Goal: Register for event/course

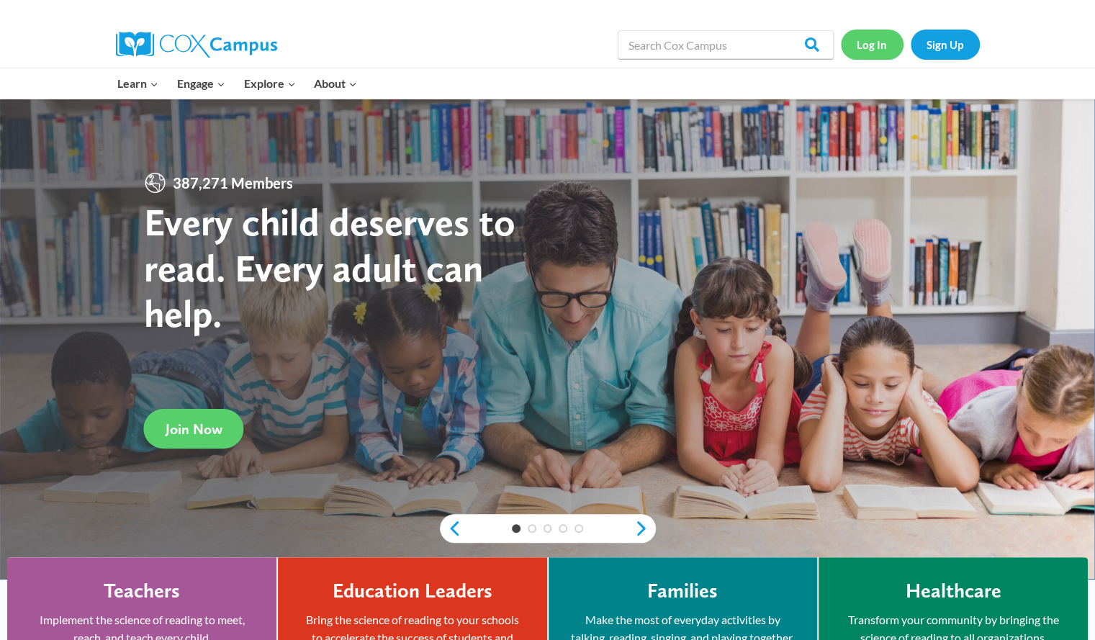
click at [865, 48] on link "Log In" at bounding box center [872, 45] width 63 height 30
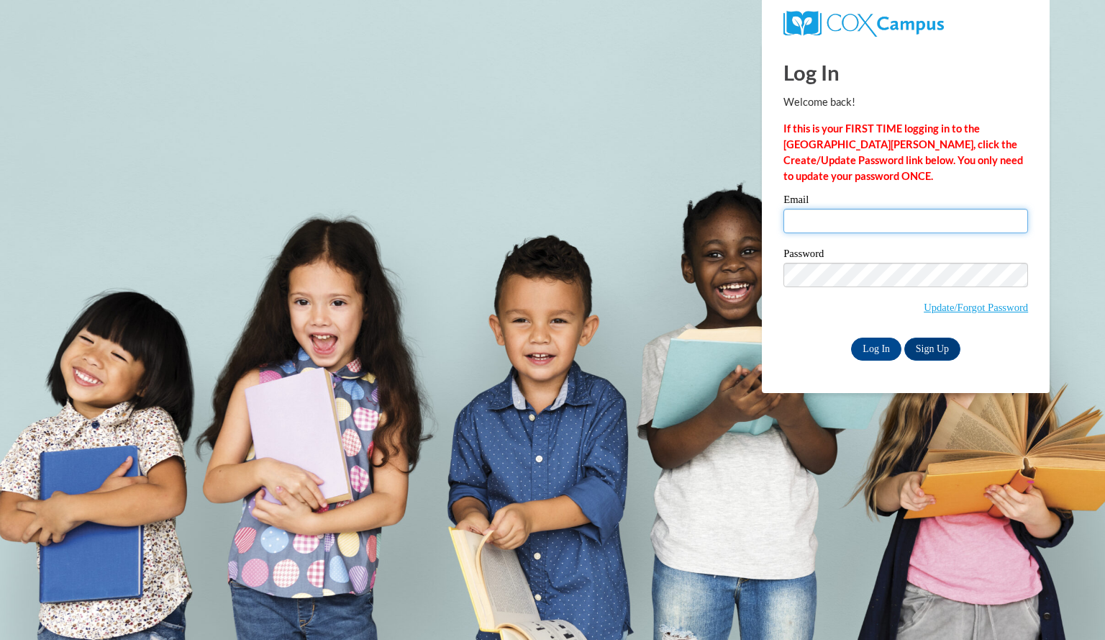
click at [959, 215] on input "Email" at bounding box center [906, 221] width 245 height 24
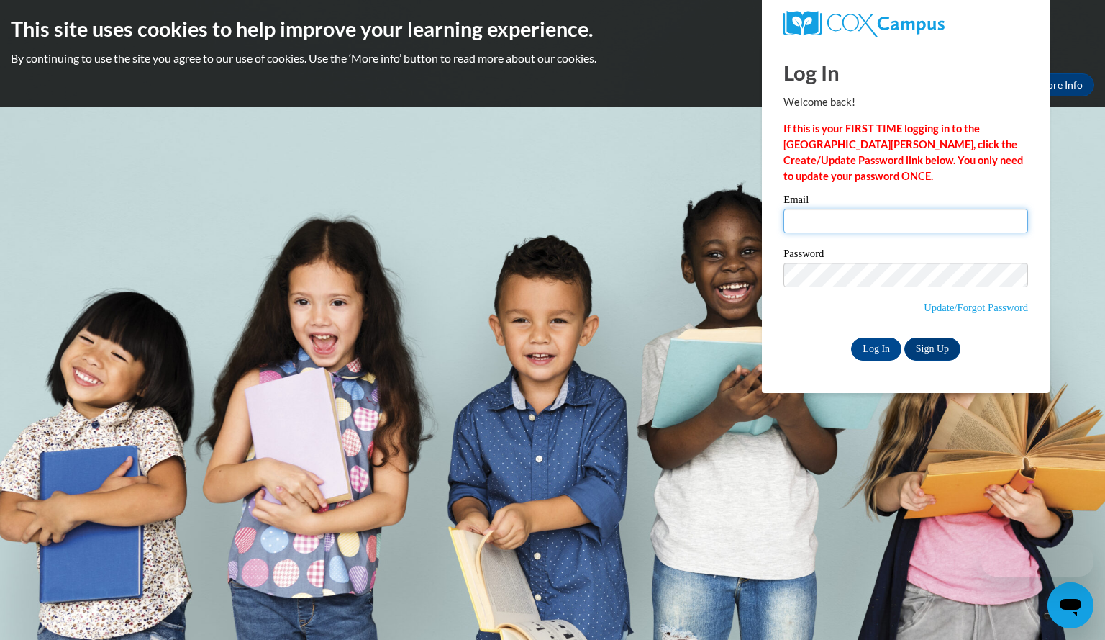
type input "wickmanannika@aasd.k12.wi.us"
click at [945, 251] on label "Password" at bounding box center [906, 255] width 245 height 14
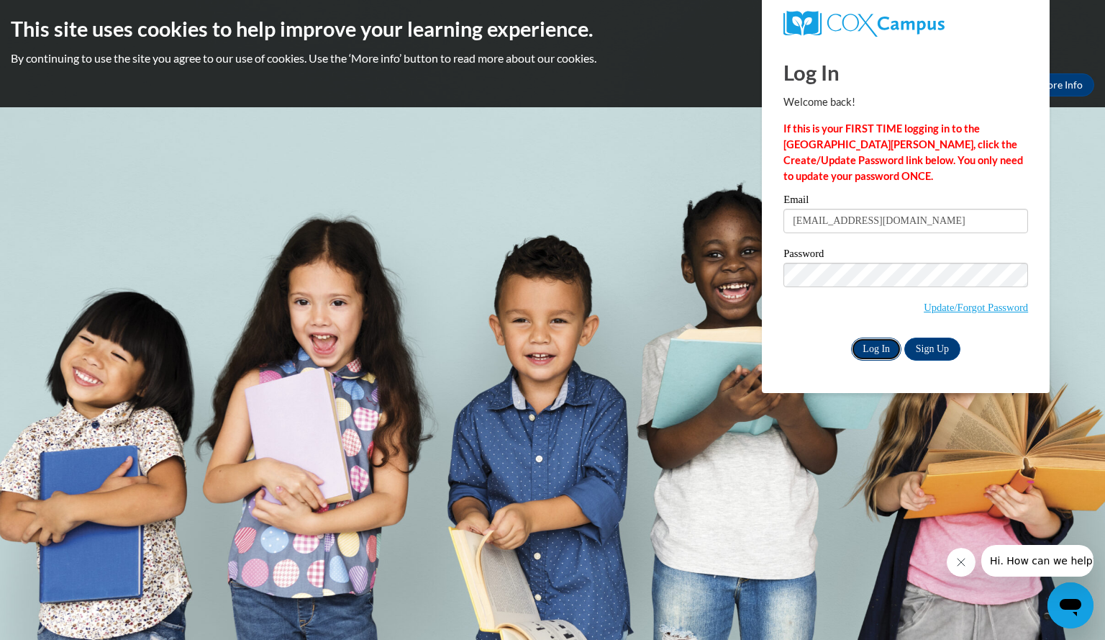
click at [871, 345] on input "Log In" at bounding box center [876, 349] width 50 height 23
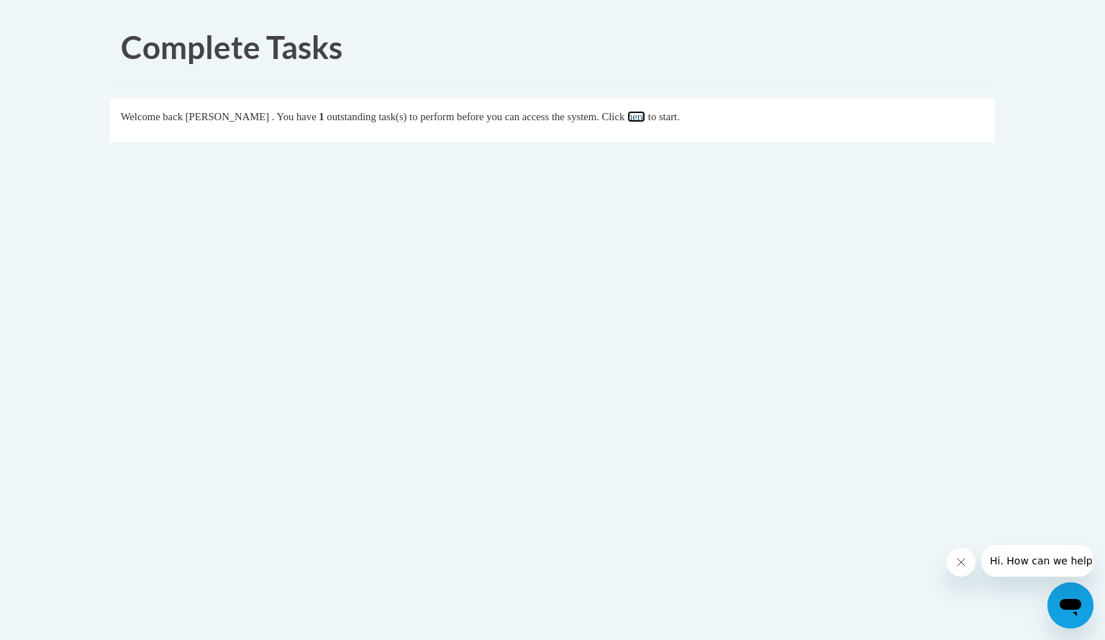
click at [646, 116] on link "here" at bounding box center [637, 117] width 18 height 12
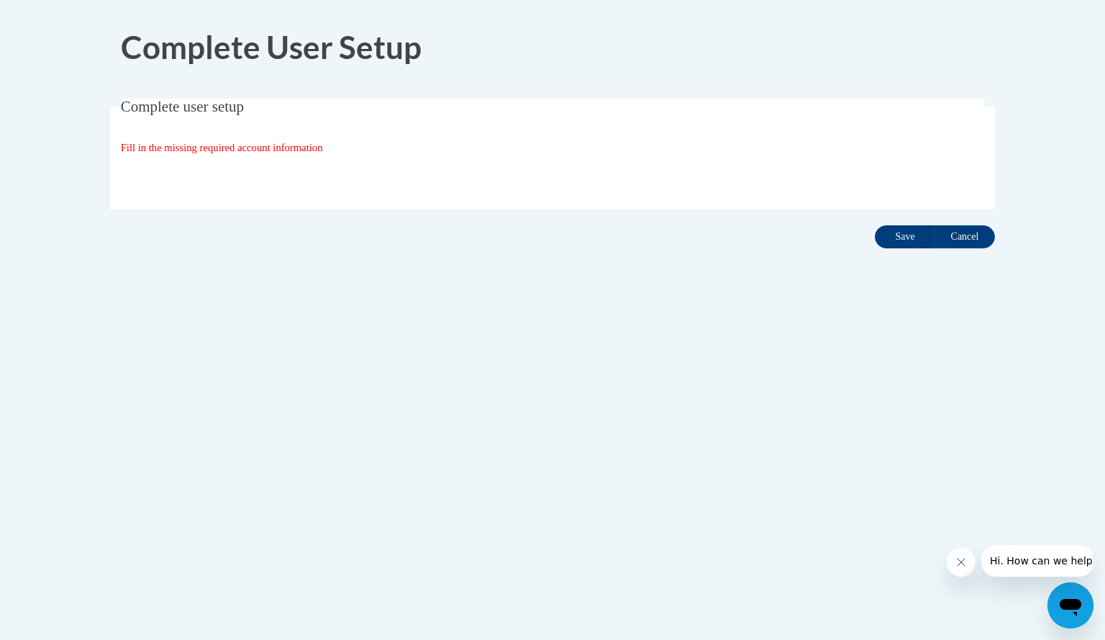
click at [895, 240] on input "Save" at bounding box center [905, 236] width 60 height 23
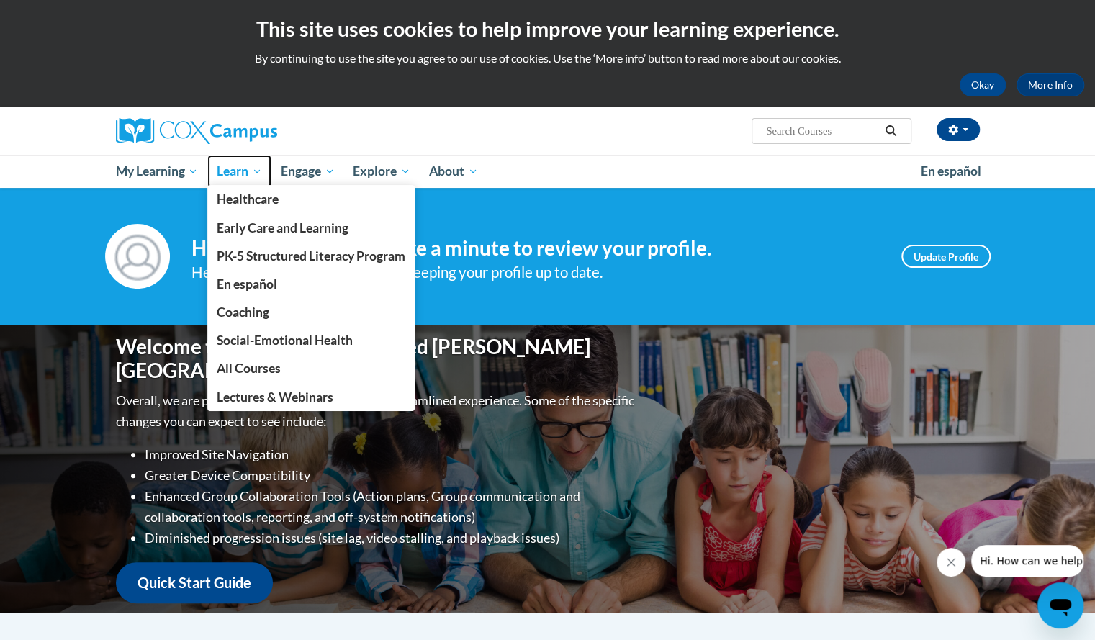
click at [223, 158] on link "Learn" at bounding box center [239, 171] width 64 height 33
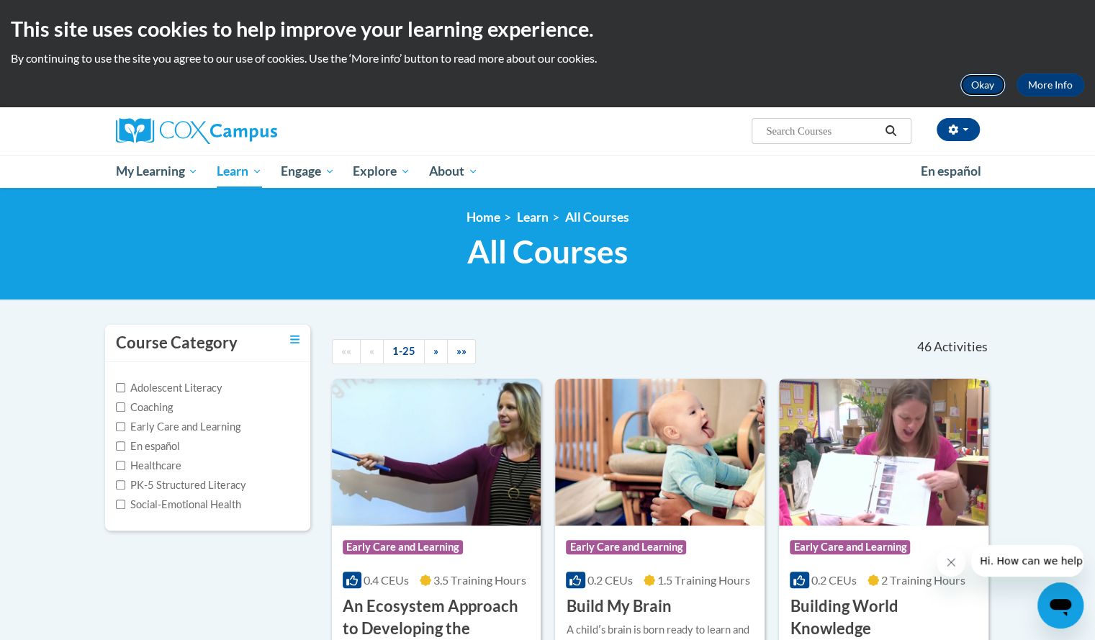
click at [991, 88] on button "Okay" at bounding box center [982, 84] width 46 height 23
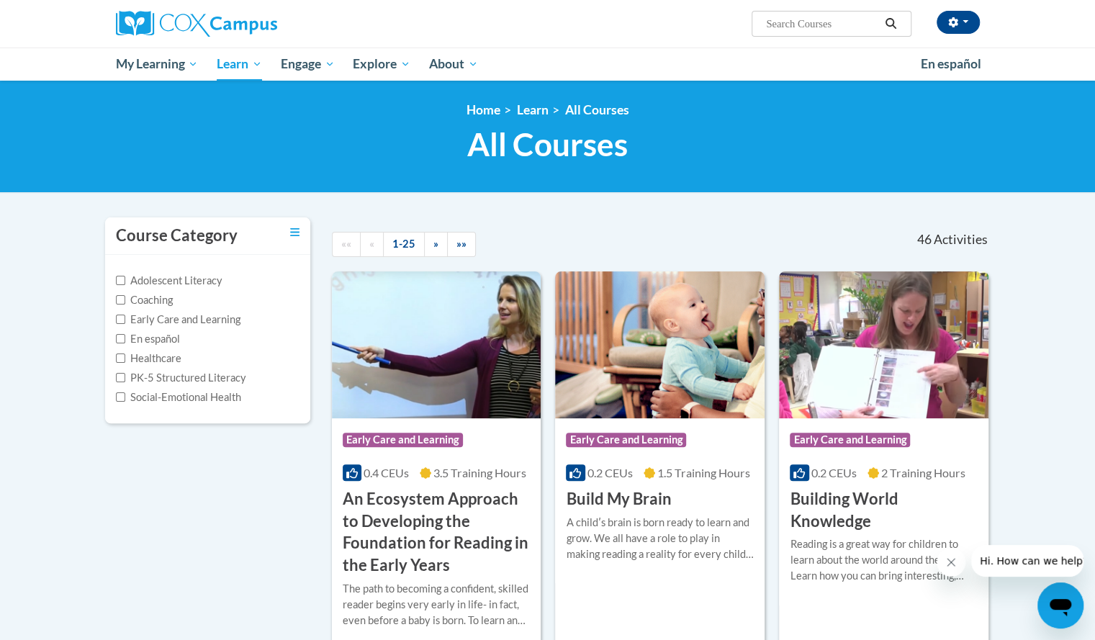
click at [793, 25] on input "Search..." at bounding box center [821, 23] width 115 height 17
type input "systematic"
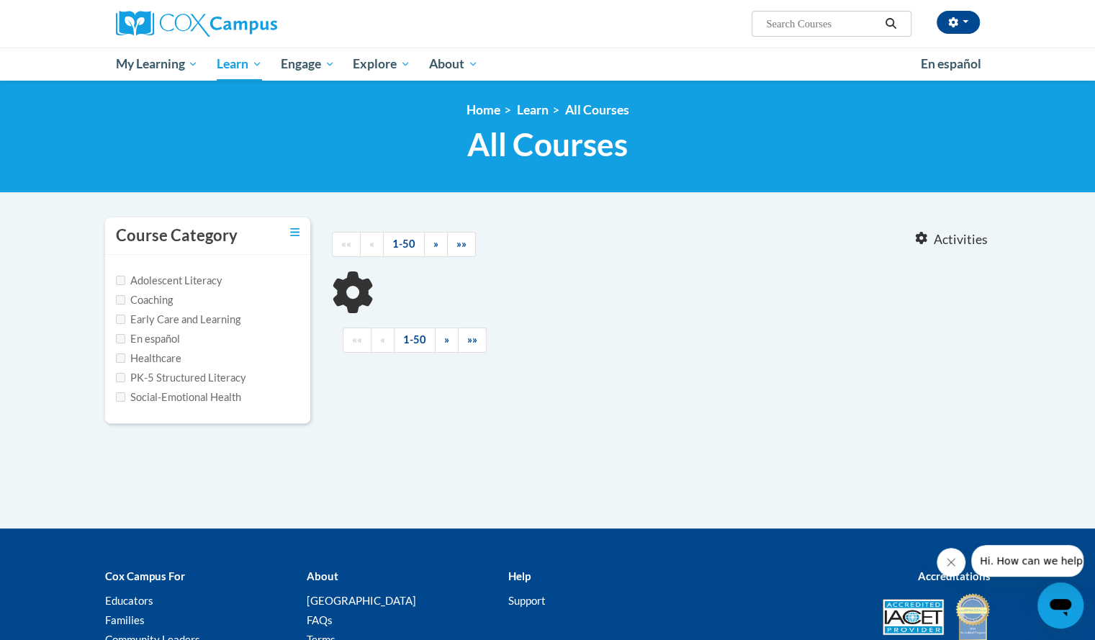
type input "systematic"
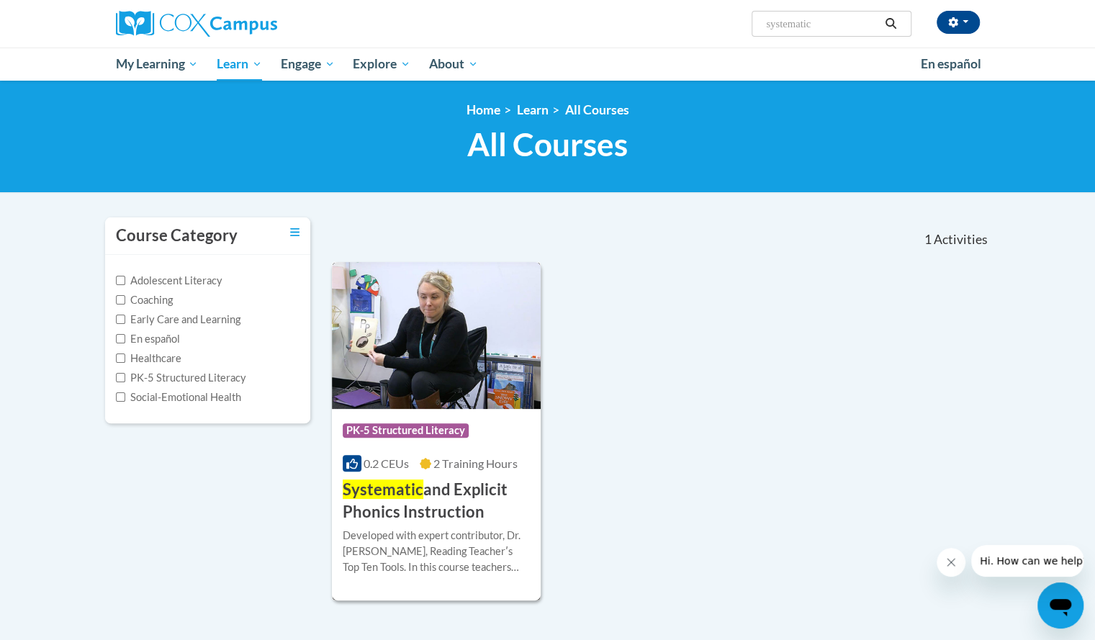
click at [454, 350] on img at bounding box center [436, 335] width 209 height 147
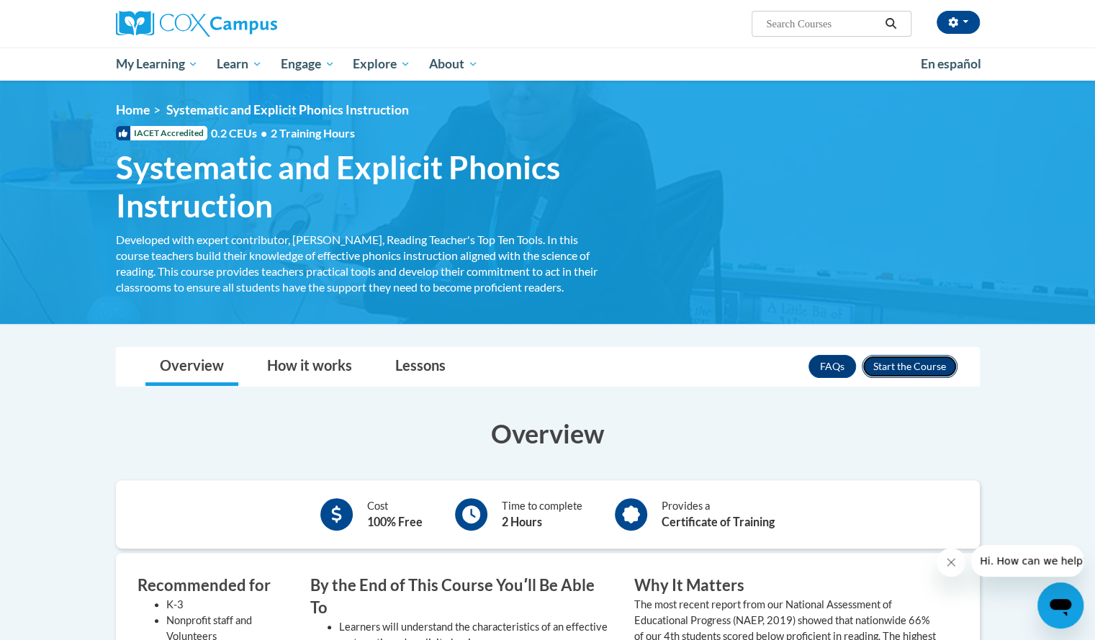
click at [936, 370] on button "Enroll" at bounding box center [910, 366] width 96 height 23
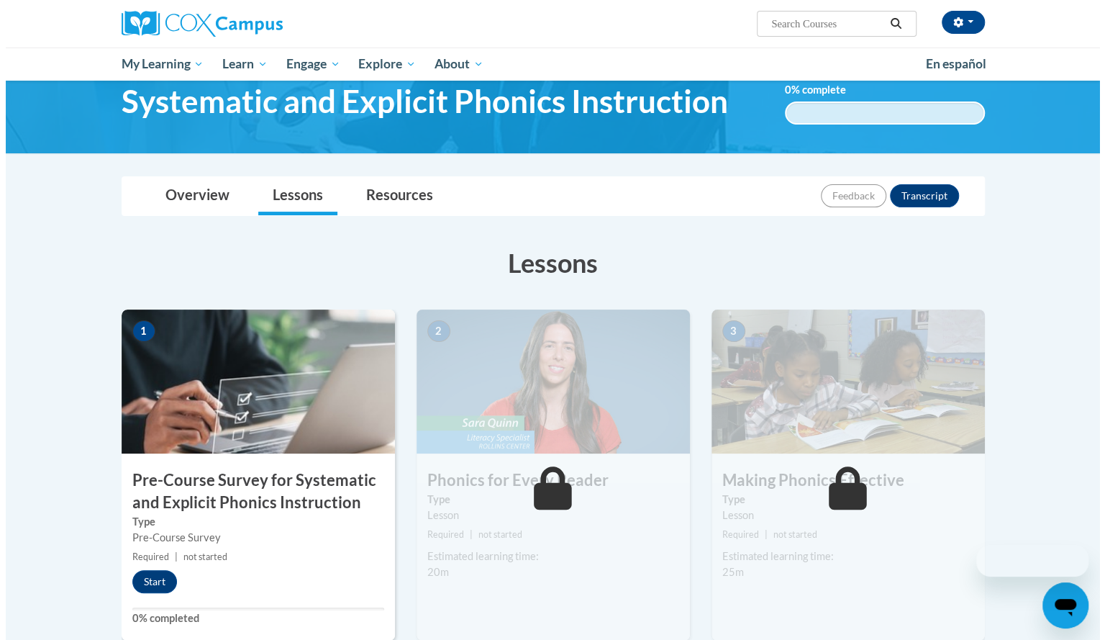
scroll to position [286, 0]
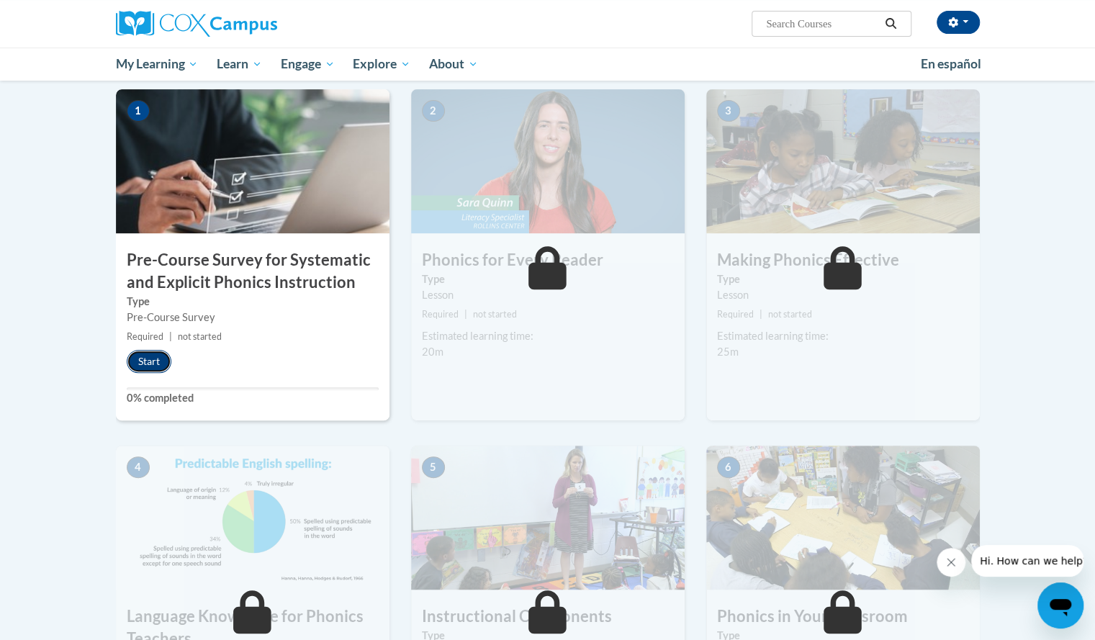
click at [146, 363] on button "Start" at bounding box center [149, 361] width 45 height 23
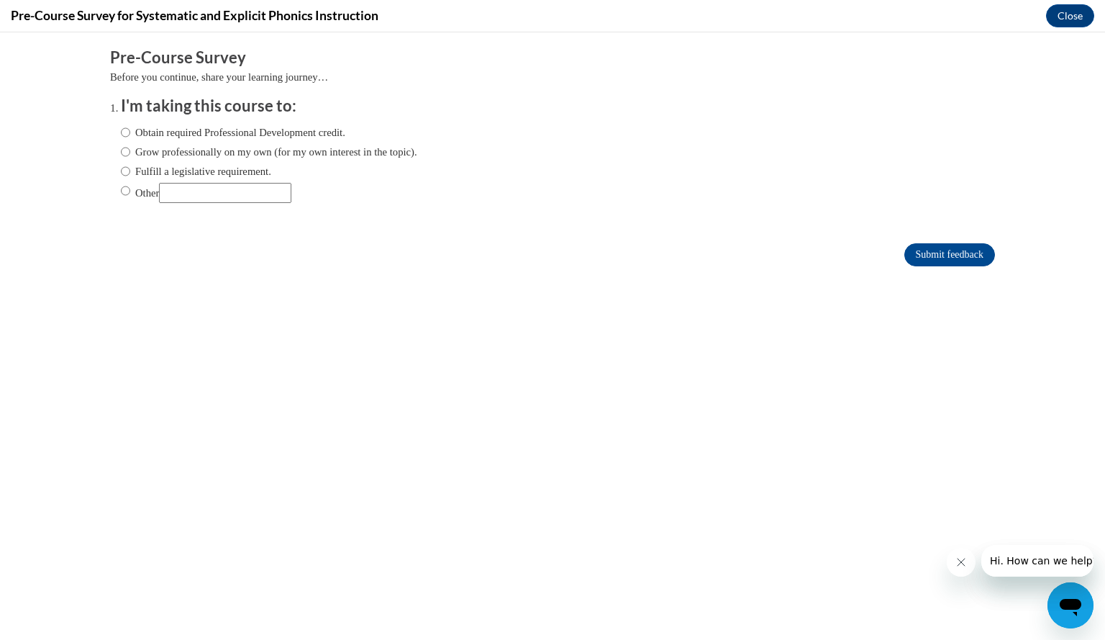
scroll to position [0, 0]
click at [133, 189] on label "Other" at bounding box center [206, 193] width 171 height 20
click at [130, 189] on input "Other" at bounding box center [125, 191] width 9 height 16
radio input "true"
click at [144, 172] on label "Fulfill a legislative requirement." at bounding box center [196, 171] width 150 height 16
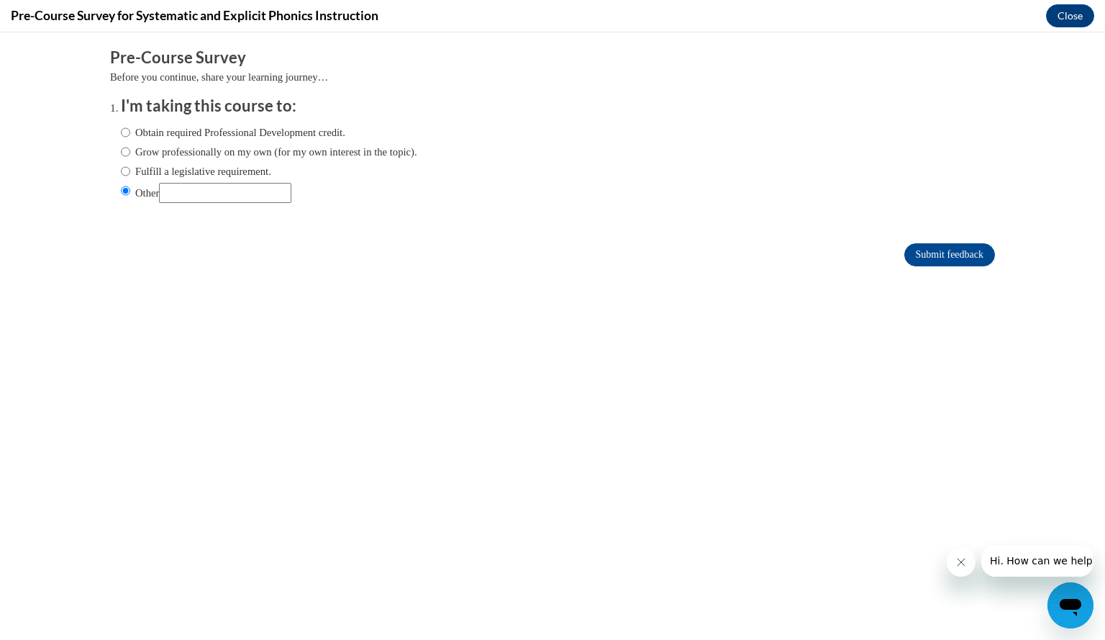
click at [130, 172] on input "Fulfill a legislative requirement." at bounding box center [125, 171] width 9 height 16
radio input "true"
click at [905, 244] on input "Submit feedback" at bounding box center [950, 254] width 91 height 23
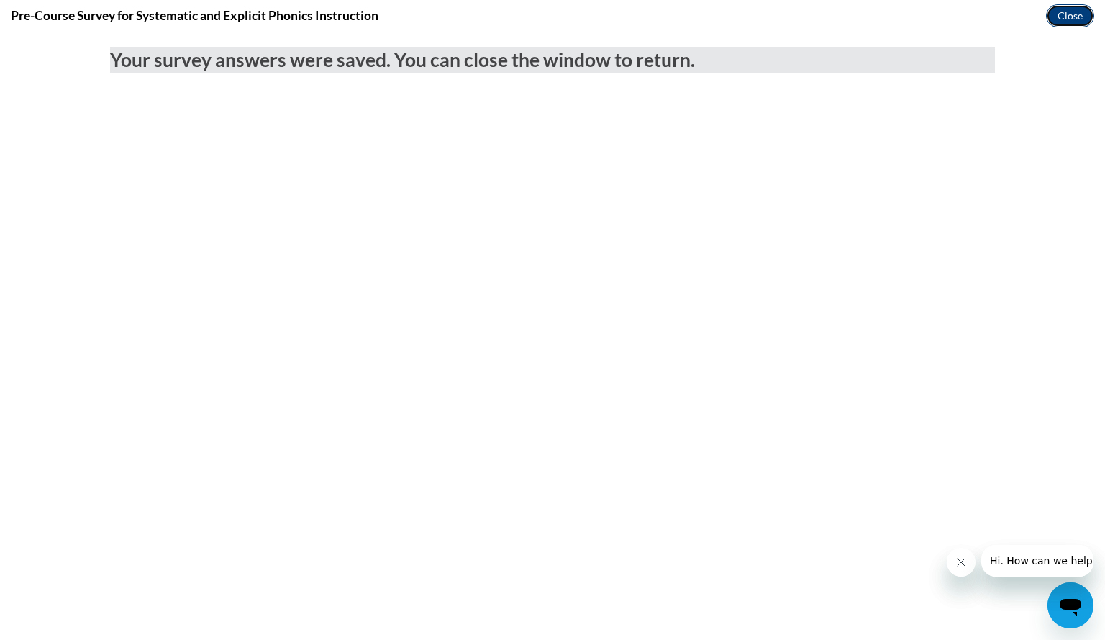
click at [1074, 4] on button "Close" at bounding box center [1070, 15] width 48 height 23
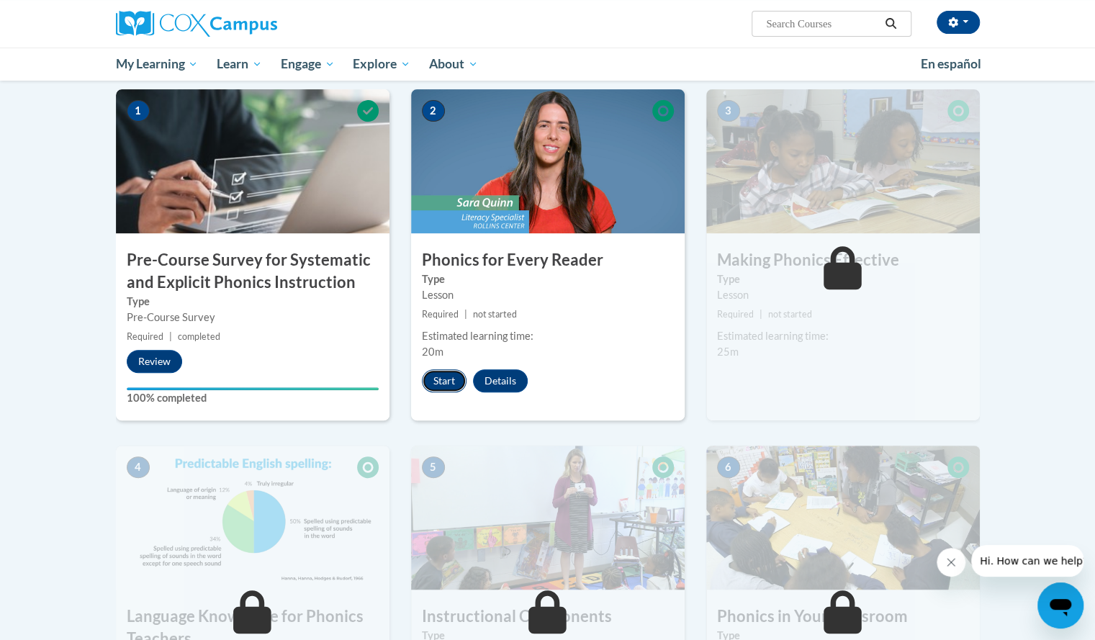
click at [451, 378] on button "Start" at bounding box center [444, 380] width 45 height 23
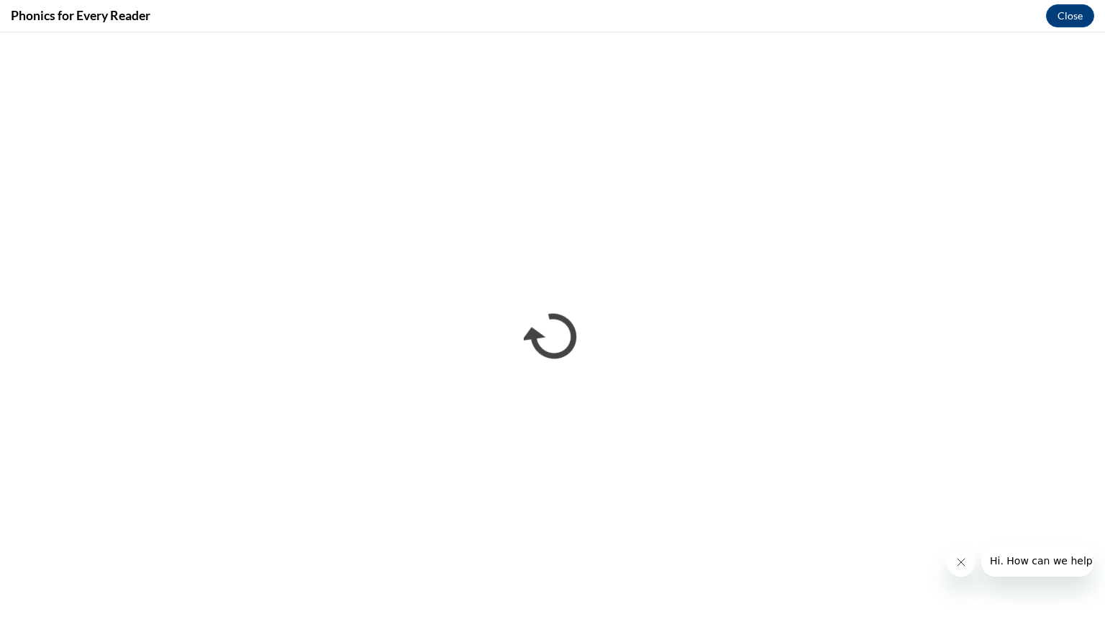
click at [961, 562] on icon "Close message from company" at bounding box center [960, 562] width 7 height 7
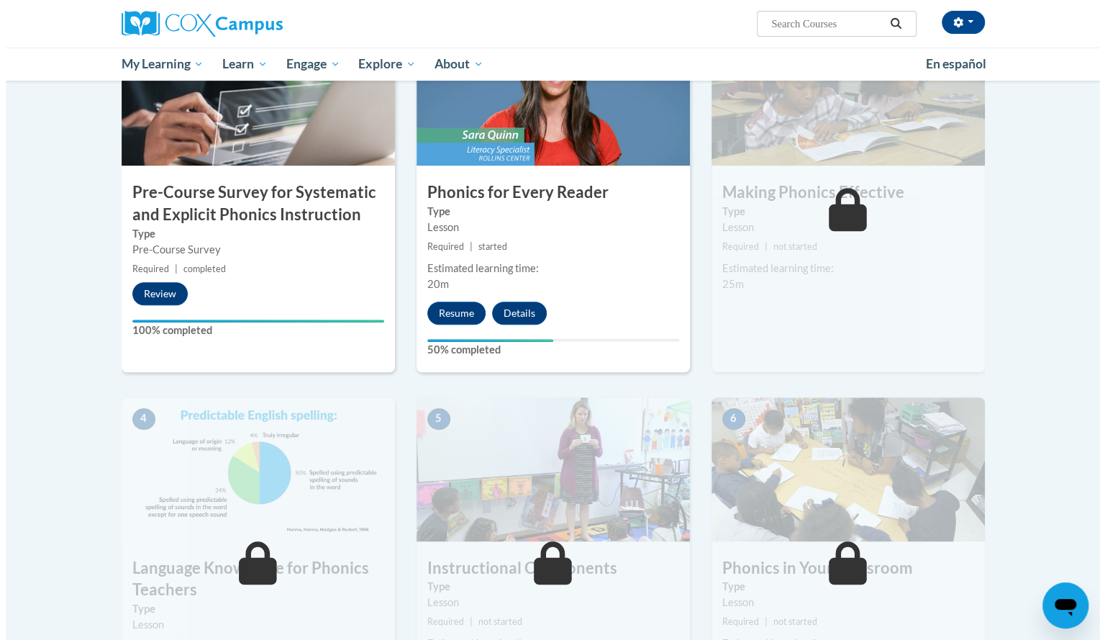
scroll to position [352, 0]
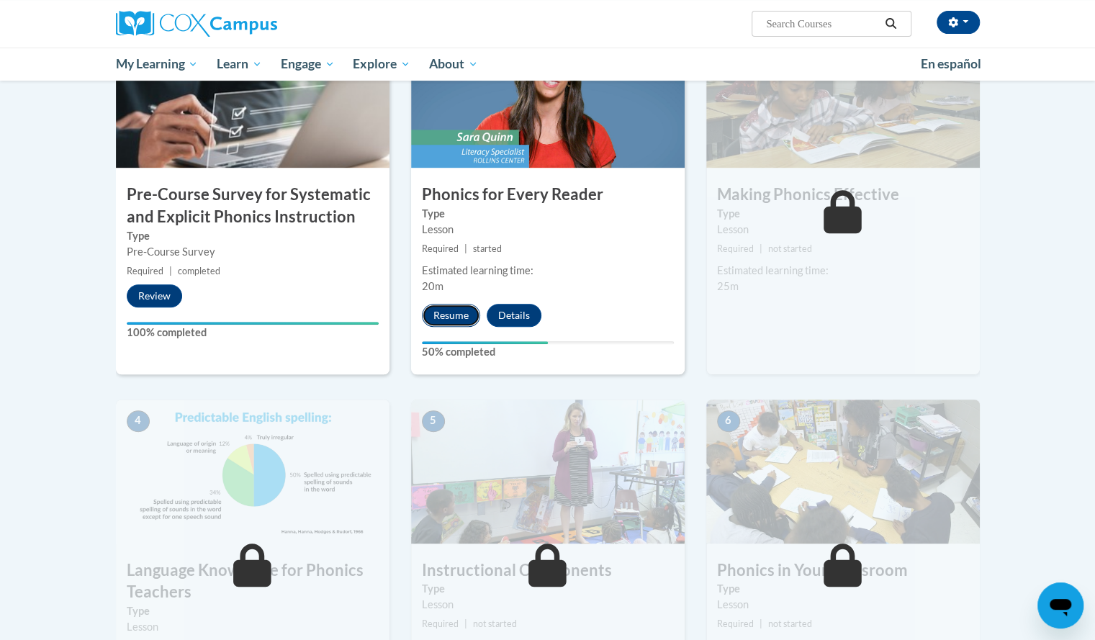
click at [462, 307] on button "Resume" at bounding box center [451, 315] width 58 height 23
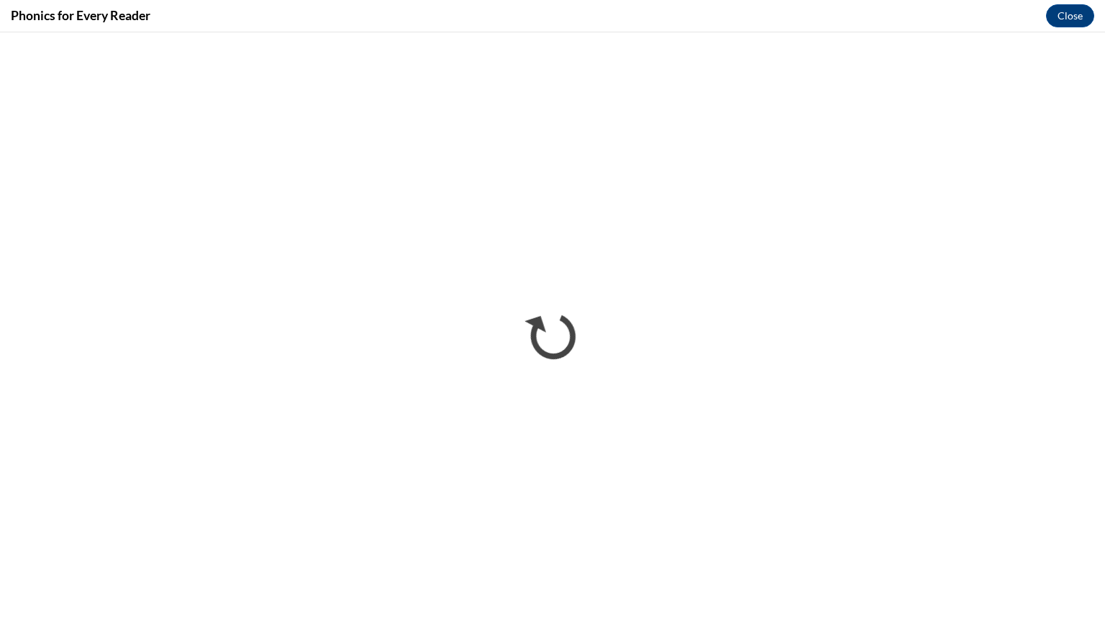
scroll to position [0, 0]
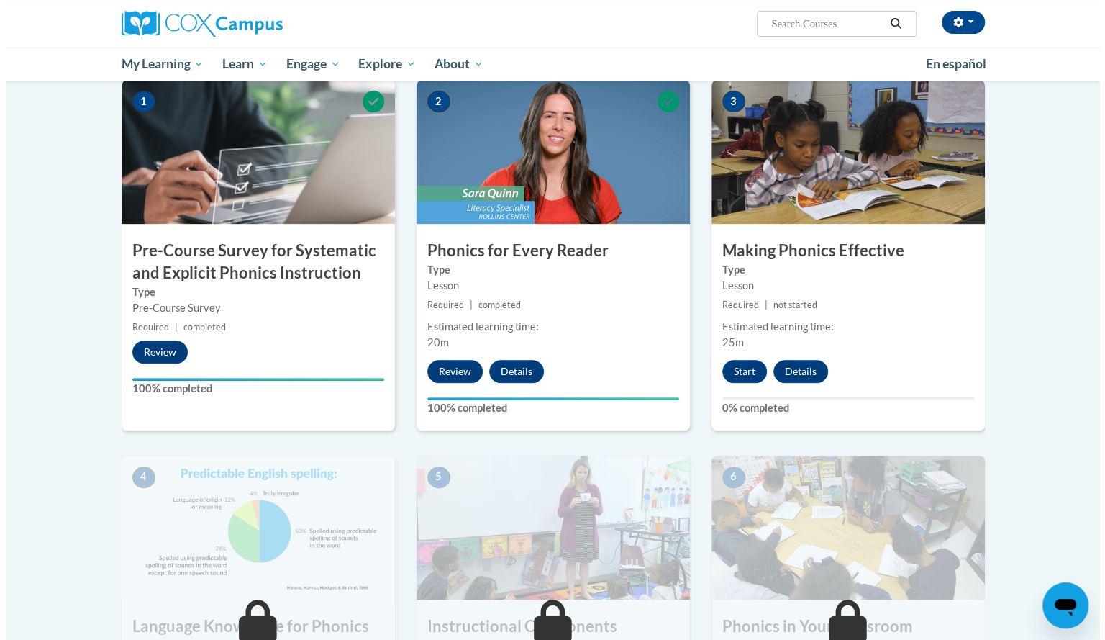
scroll to position [302, 0]
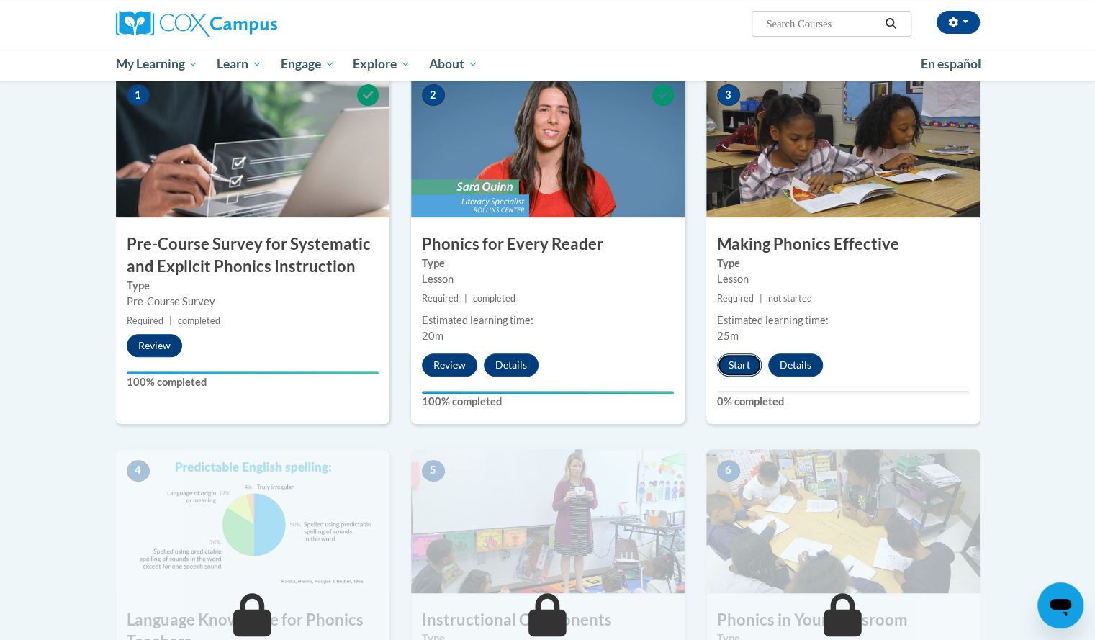
click at [744, 361] on button "Start" at bounding box center [739, 364] width 45 height 23
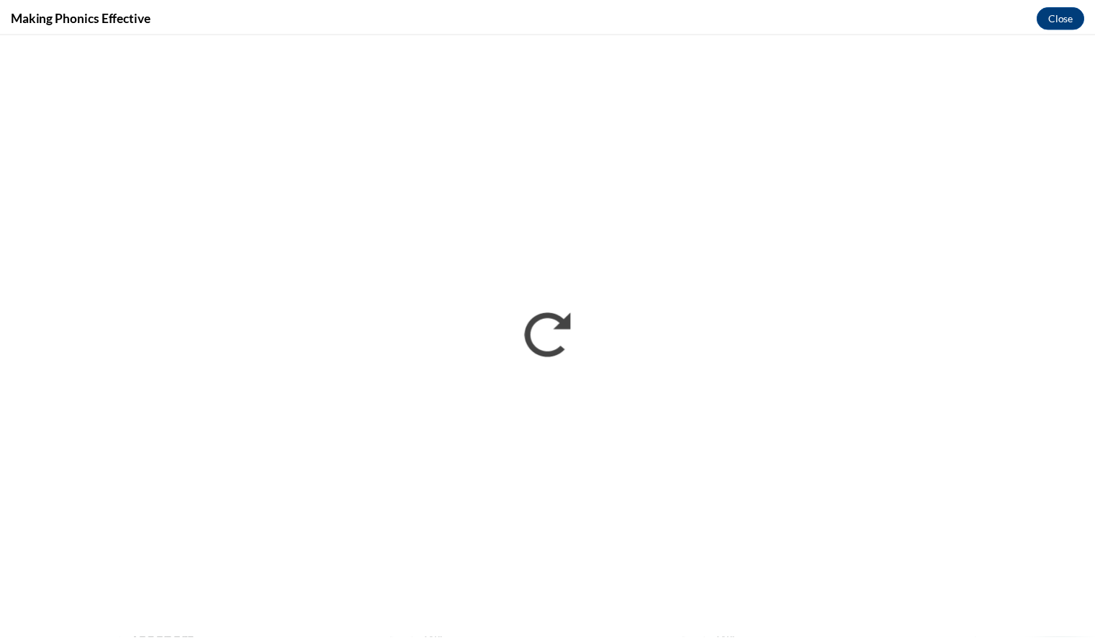
scroll to position [0, 0]
click at [1071, 17] on button "Close" at bounding box center [1070, 15] width 48 height 23
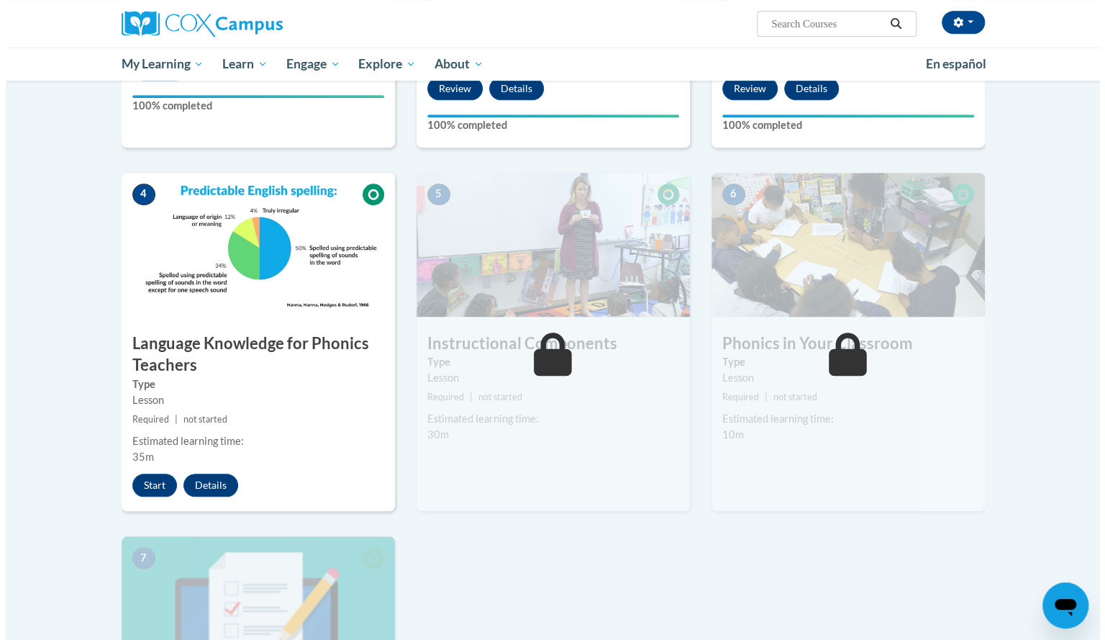
scroll to position [577, 0]
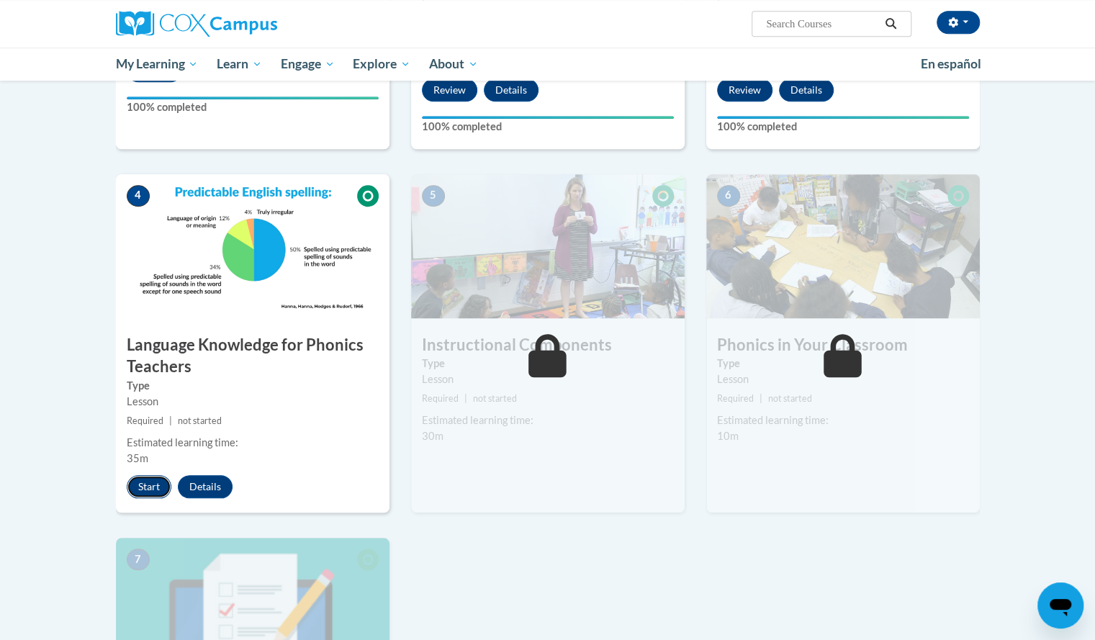
click at [128, 482] on button "Start" at bounding box center [149, 486] width 45 height 23
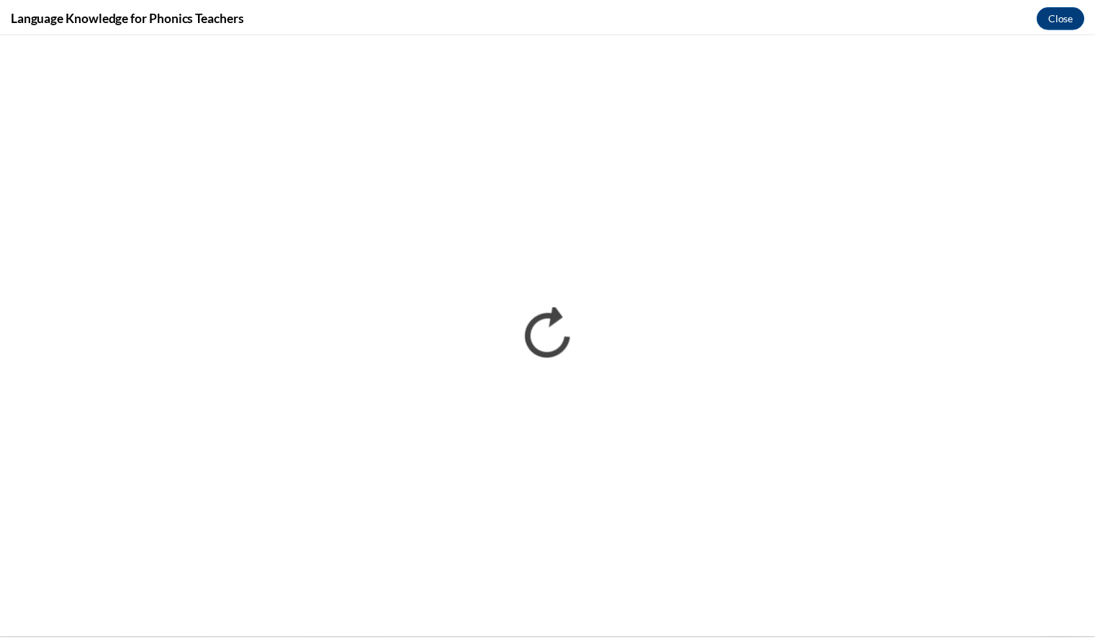
scroll to position [0, 0]
click at [1070, 17] on button "Close" at bounding box center [1070, 15] width 48 height 23
